Goal: Find specific page/section: Find specific page/section

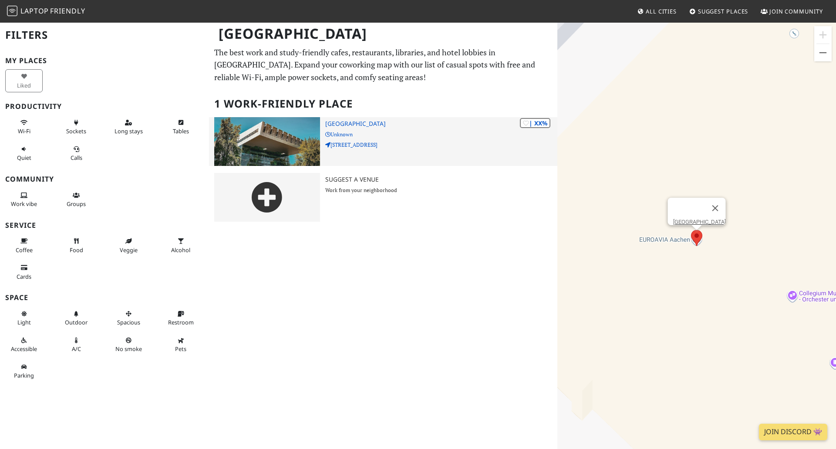
click at [413, 141] on p "Templergraben 55" at bounding box center [441, 145] width 232 height 8
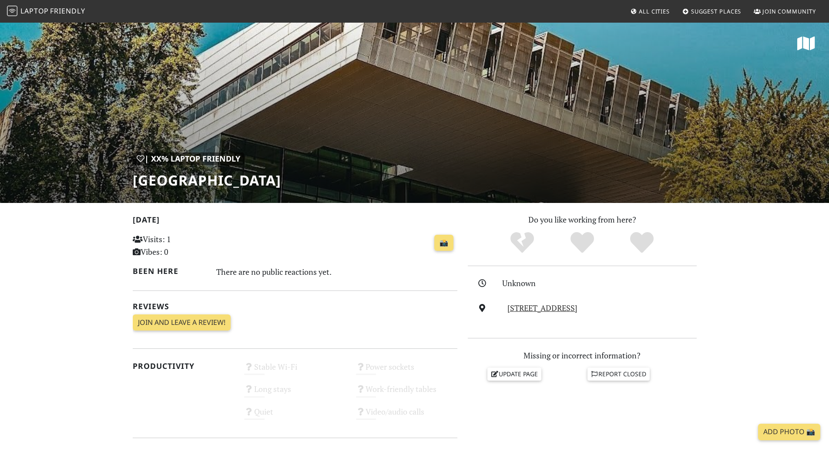
click at [35, 13] on span "Laptop" at bounding box center [34, 11] width 28 height 10
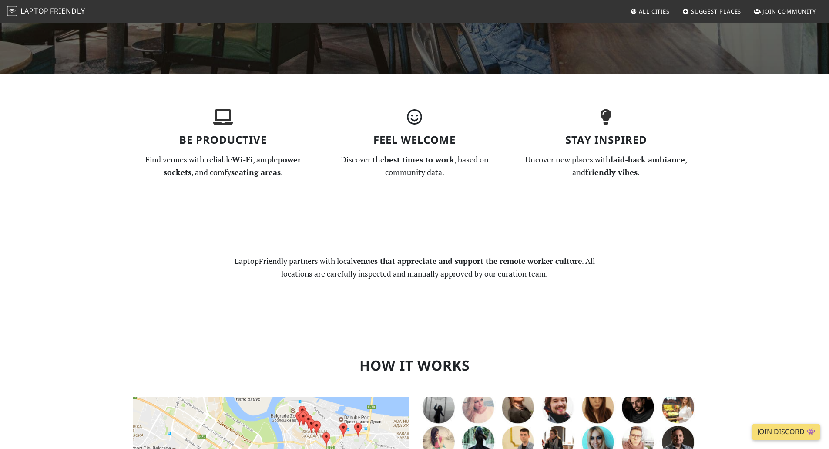
scroll to position [522, 0]
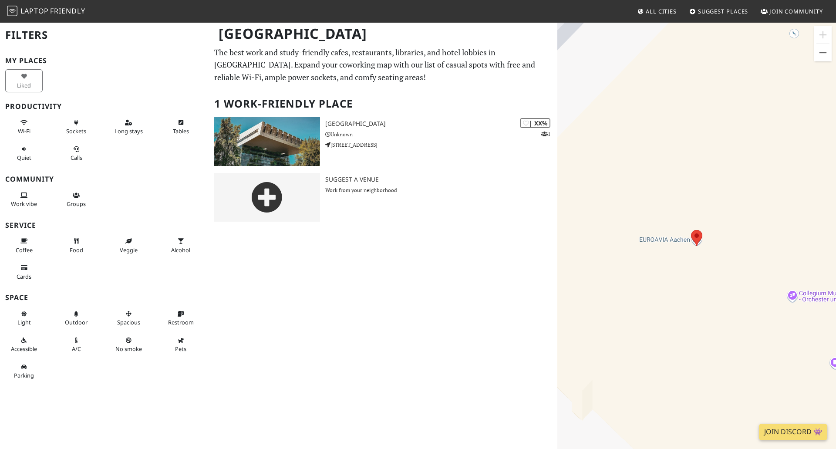
click at [389, 336] on div "[GEOGRAPHIC_DATA] Filters My Places Liked Productivity Wi-Fi Sockets Long stays…" at bounding box center [418, 235] width 836 height 427
